Goal: Complete application form

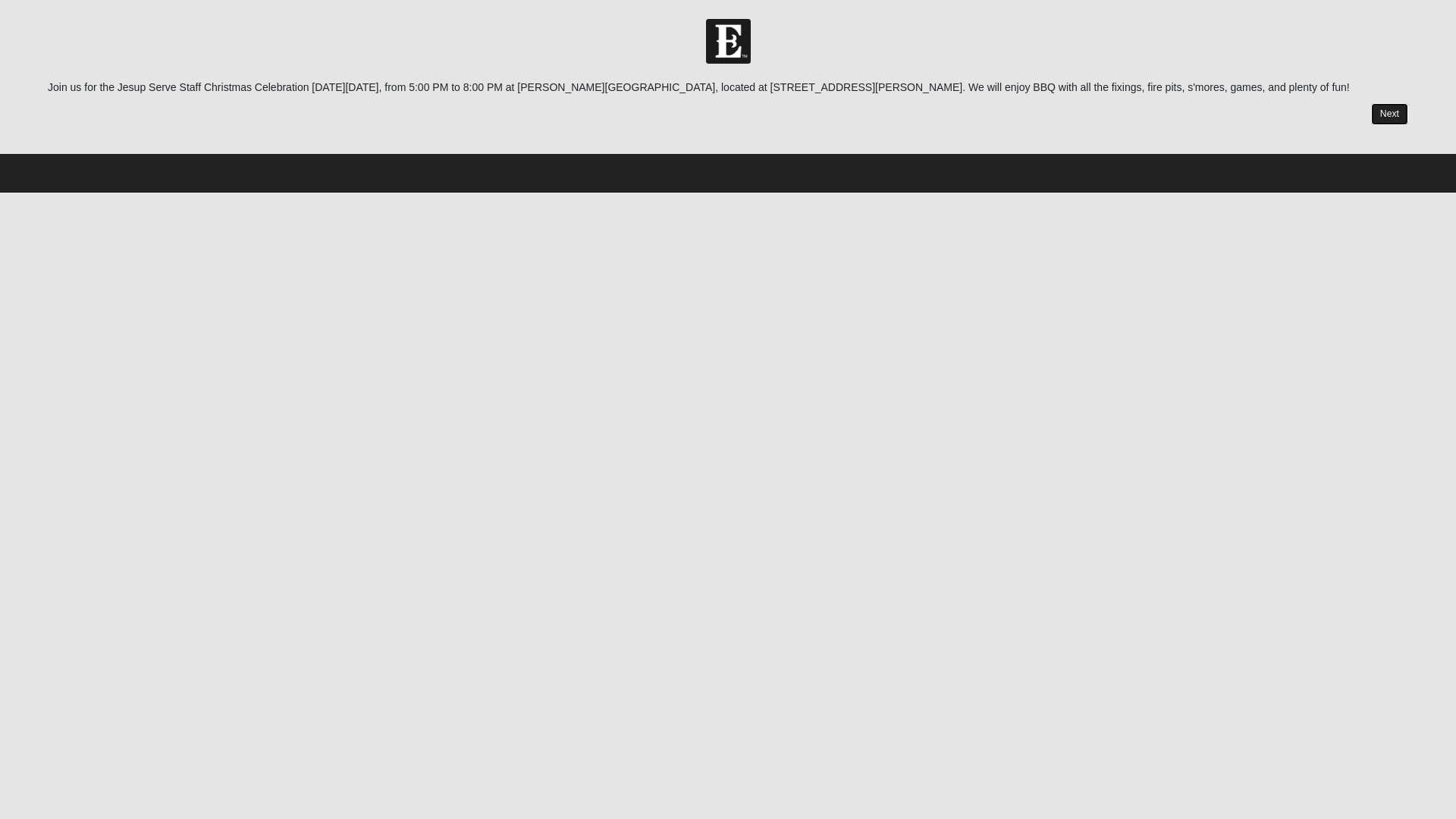
click at [1389, 114] on link "Next" at bounding box center [1390, 114] width 37 height 22
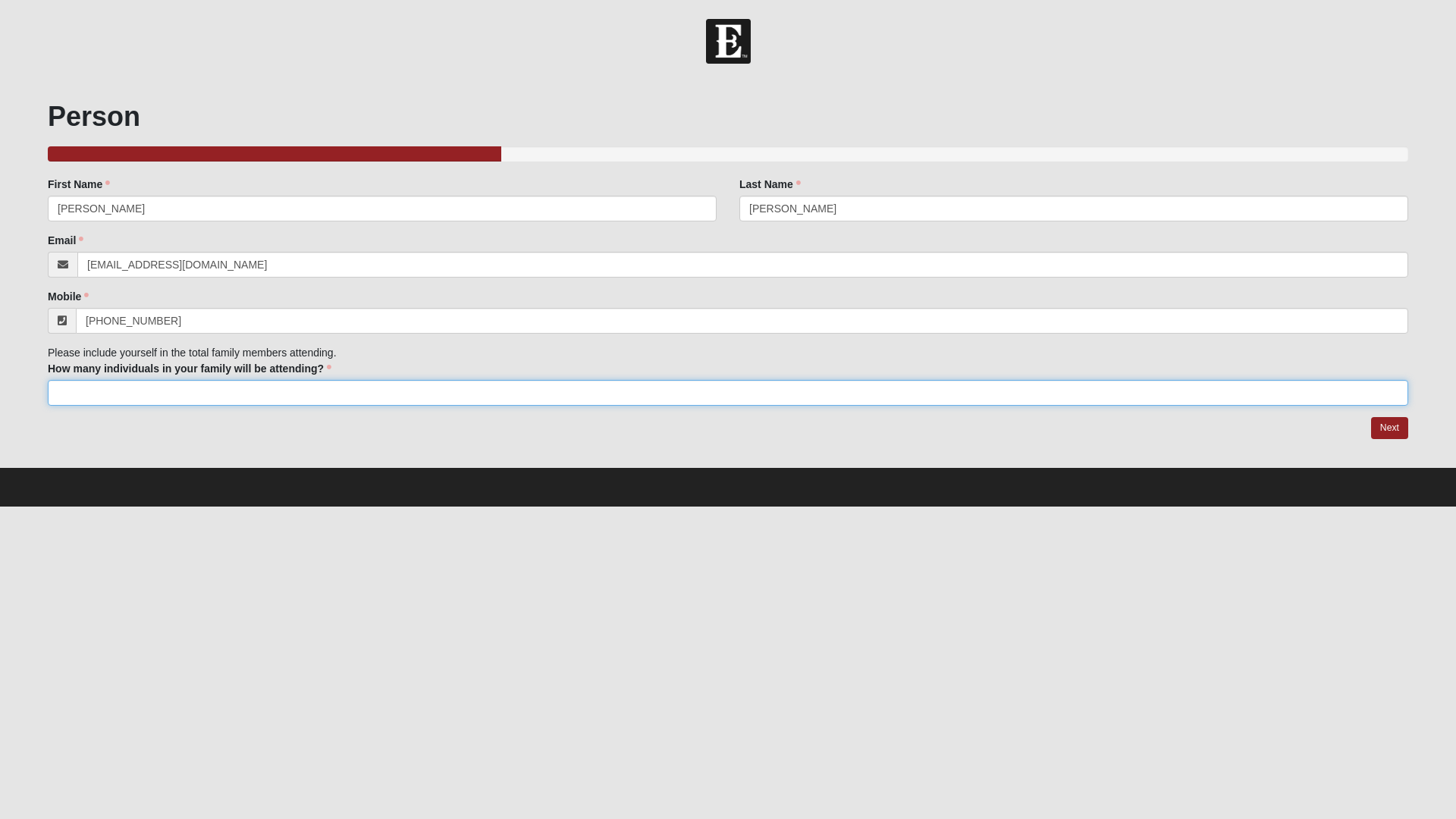
click at [122, 392] on input "How many individuals in your family will be attending?" at bounding box center [728, 393] width 1360 height 26
type input "4"
click at [1396, 429] on link "Next" at bounding box center [1390, 428] width 37 height 22
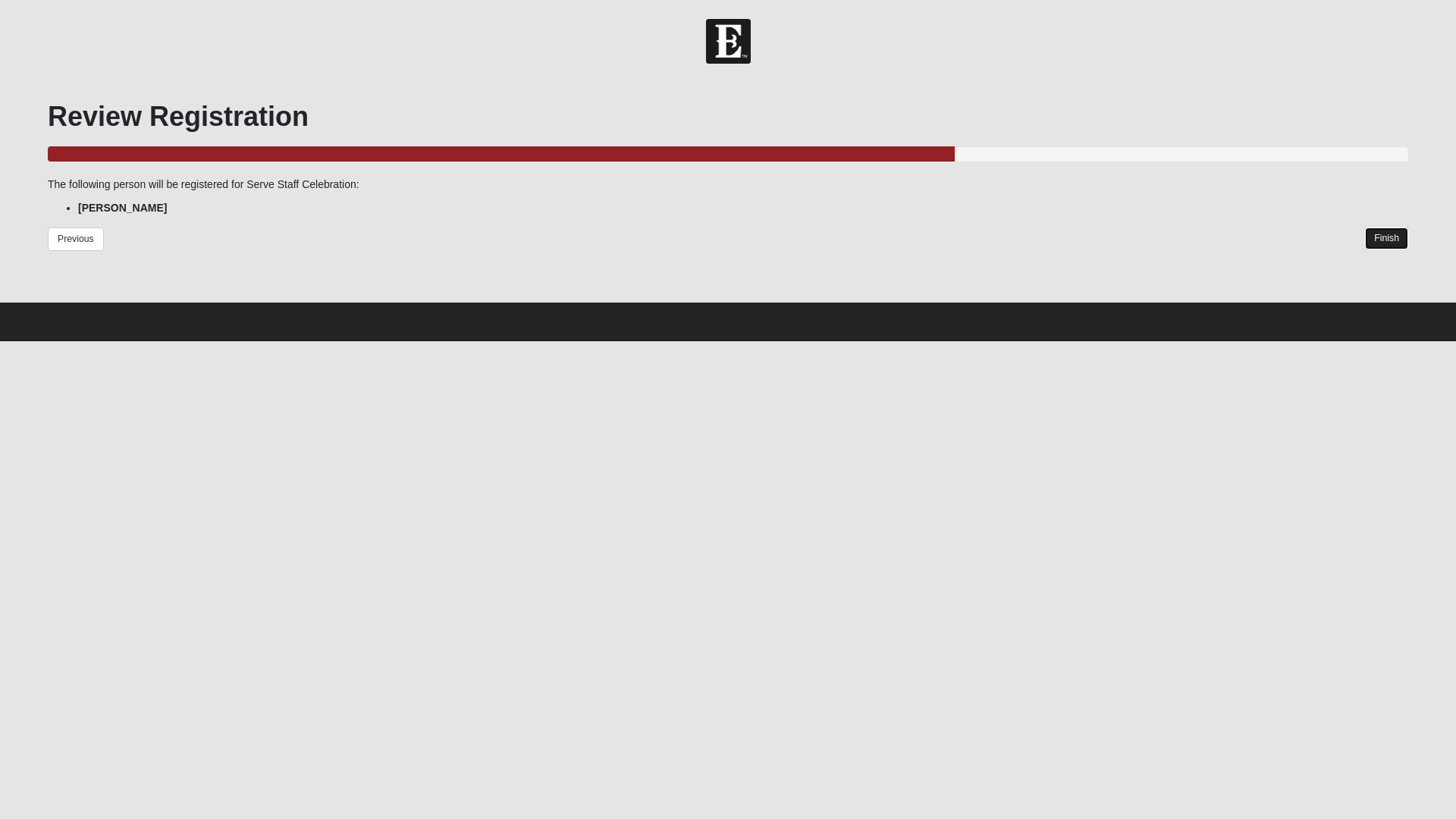
click at [1383, 243] on link "Finish" at bounding box center [1386, 239] width 43 height 22
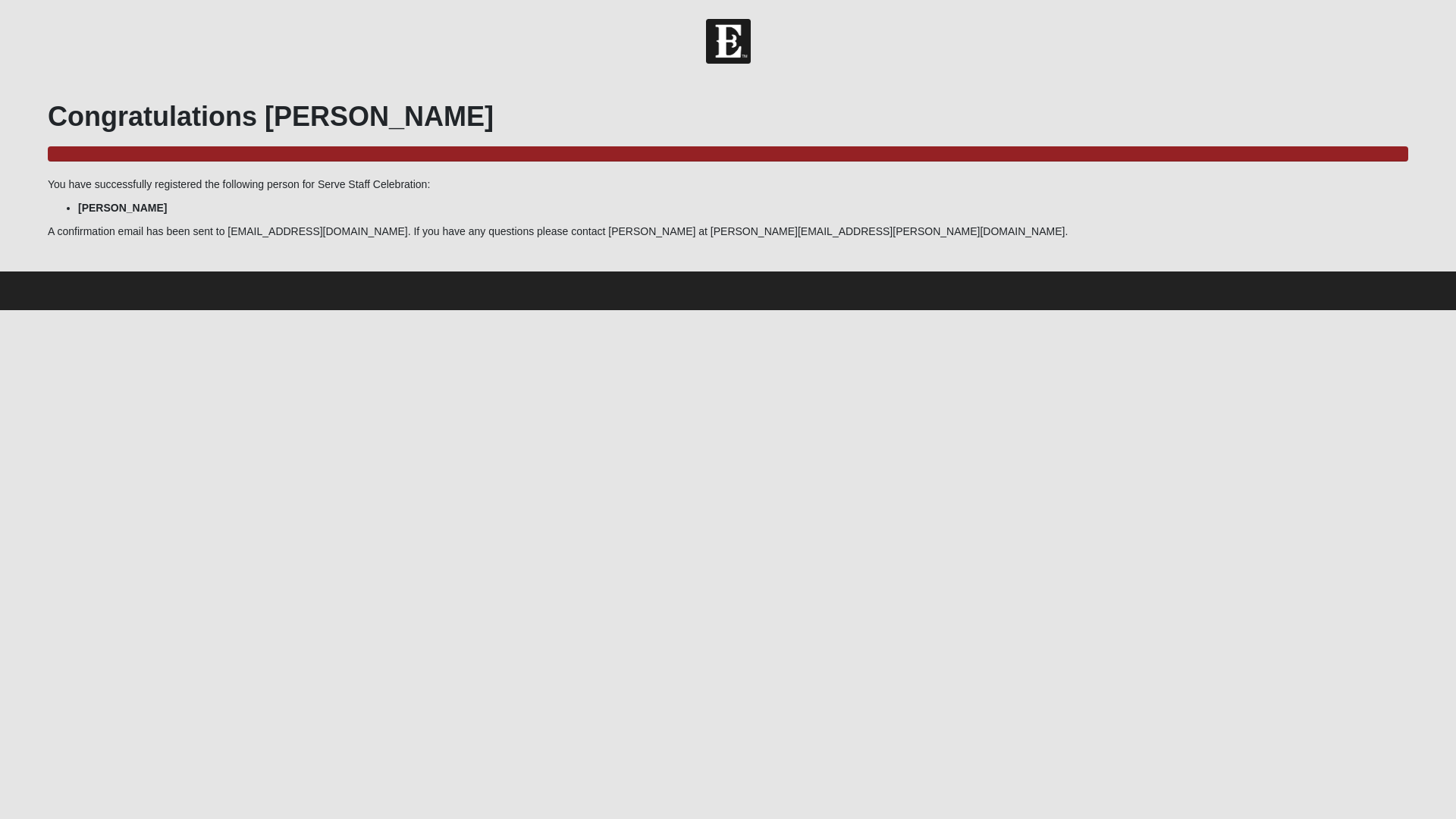
click at [724, 39] on img at bounding box center [728, 41] width 45 height 45
